Goal: Task Accomplishment & Management: Use online tool/utility

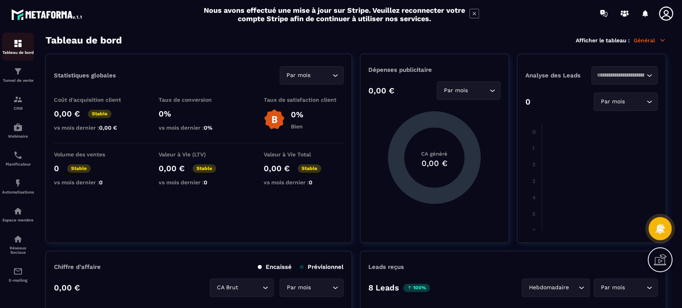
click at [16, 42] on img at bounding box center [18, 44] width 10 height 10
click at [19, 77] on div "Tunnel de vente" at bounding box center [18, 75] width 32 height 16
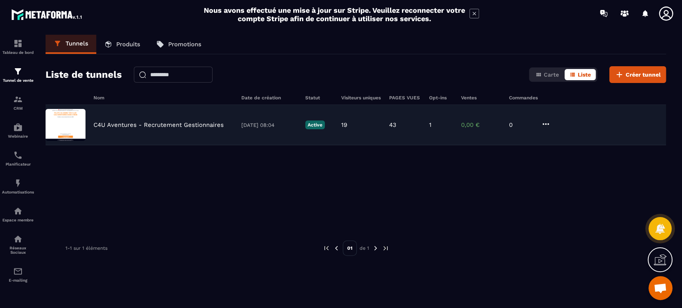
click at [81, 124] on img at bounding box center [66, 125] width 40 height 32
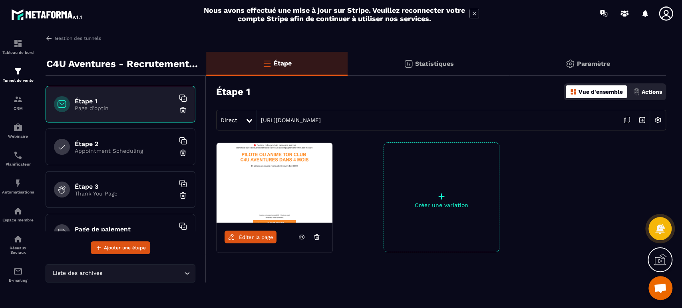
click at [256, 236] on span "Éditer la page" at bounding box center [256, 237] width 34 height 6
